Goal: Task Accomplishment & Management: Use online tool/utility

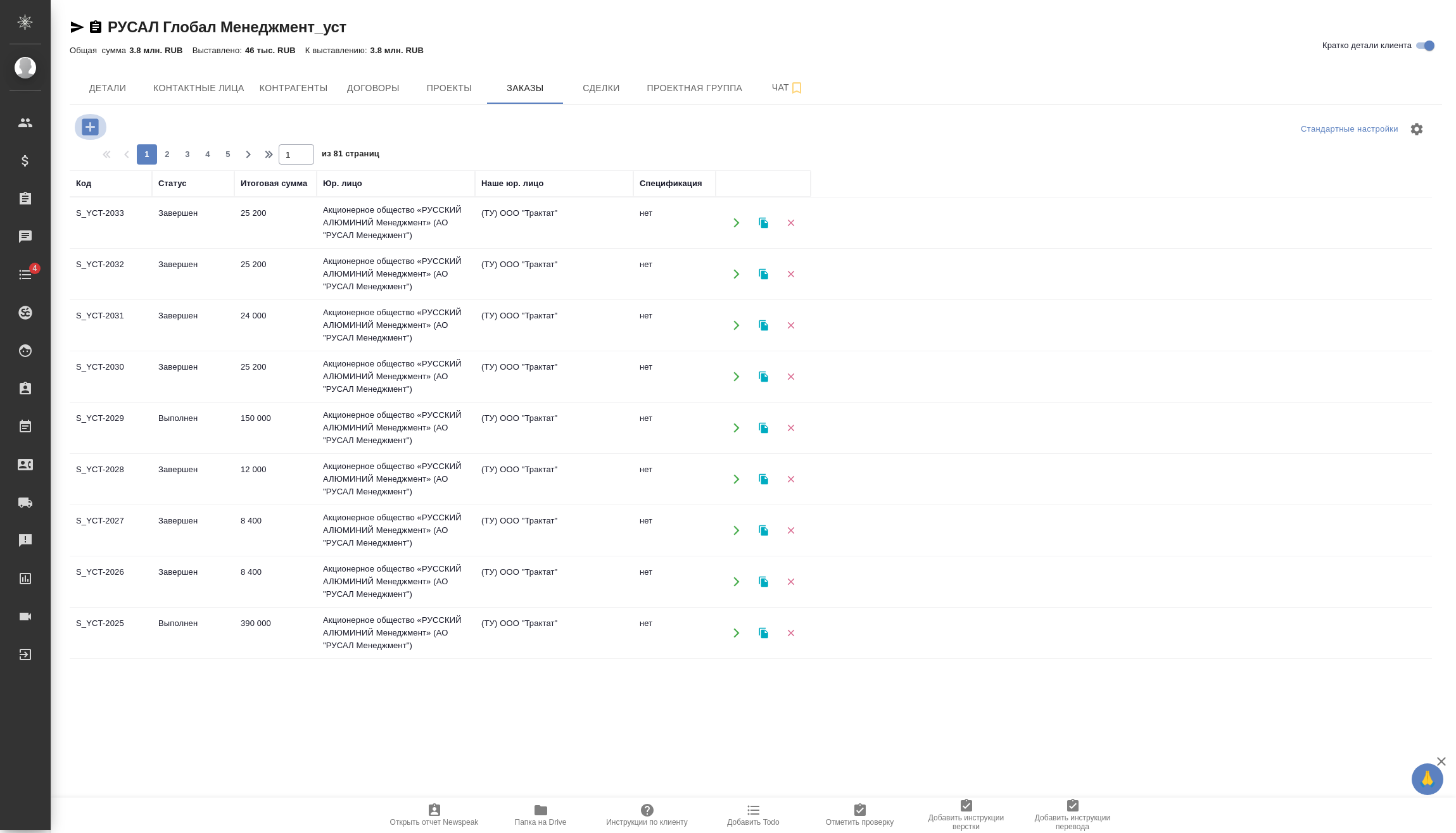
click at [98, 132] on icon "button" at bounding box center [89, 126] width 16 height 16
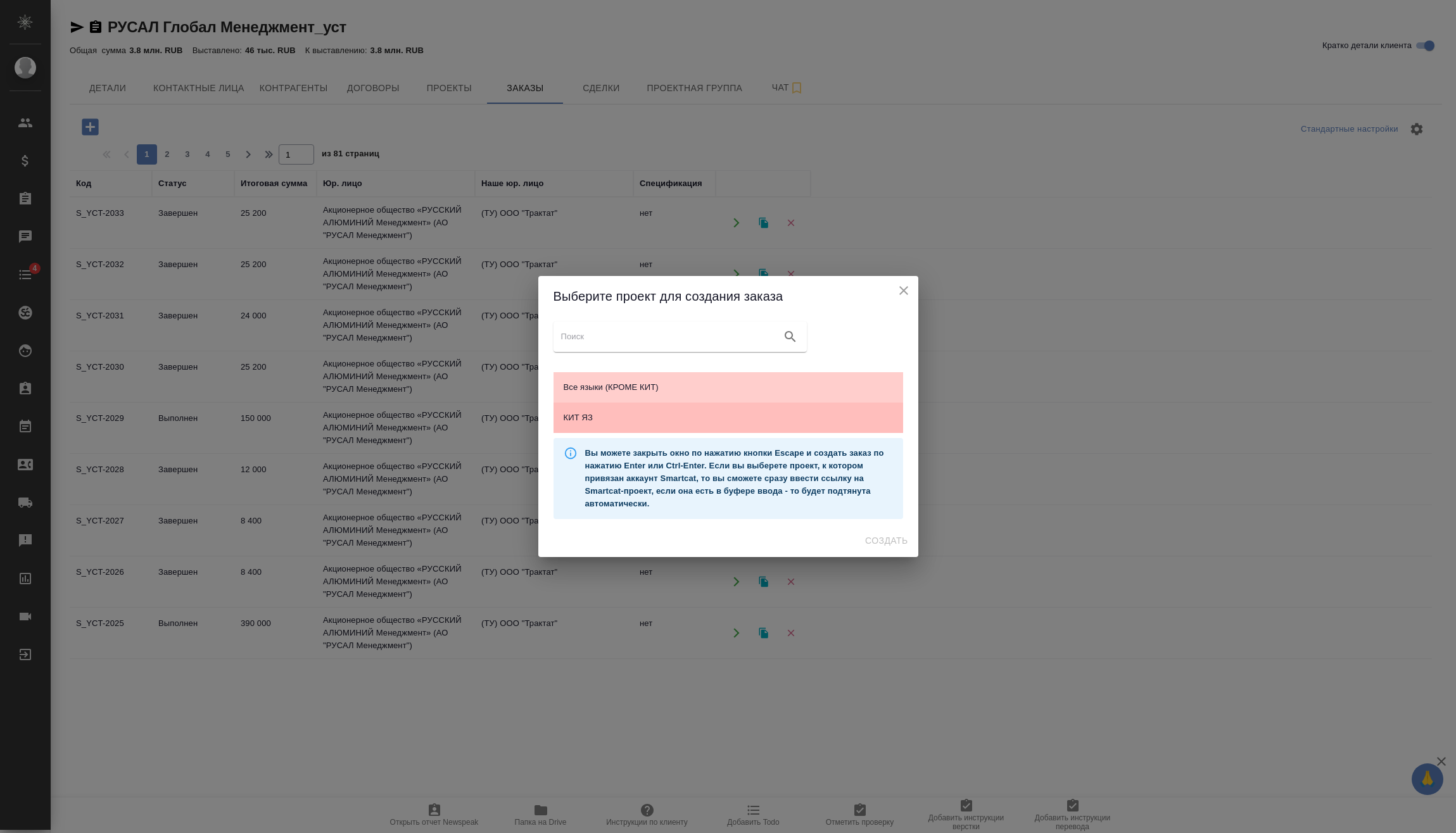
click at [756, 423] on span "КИТ ЯЗ" at bounding box center [728, 417] width 329 height 13
